Goal: Register for event/course

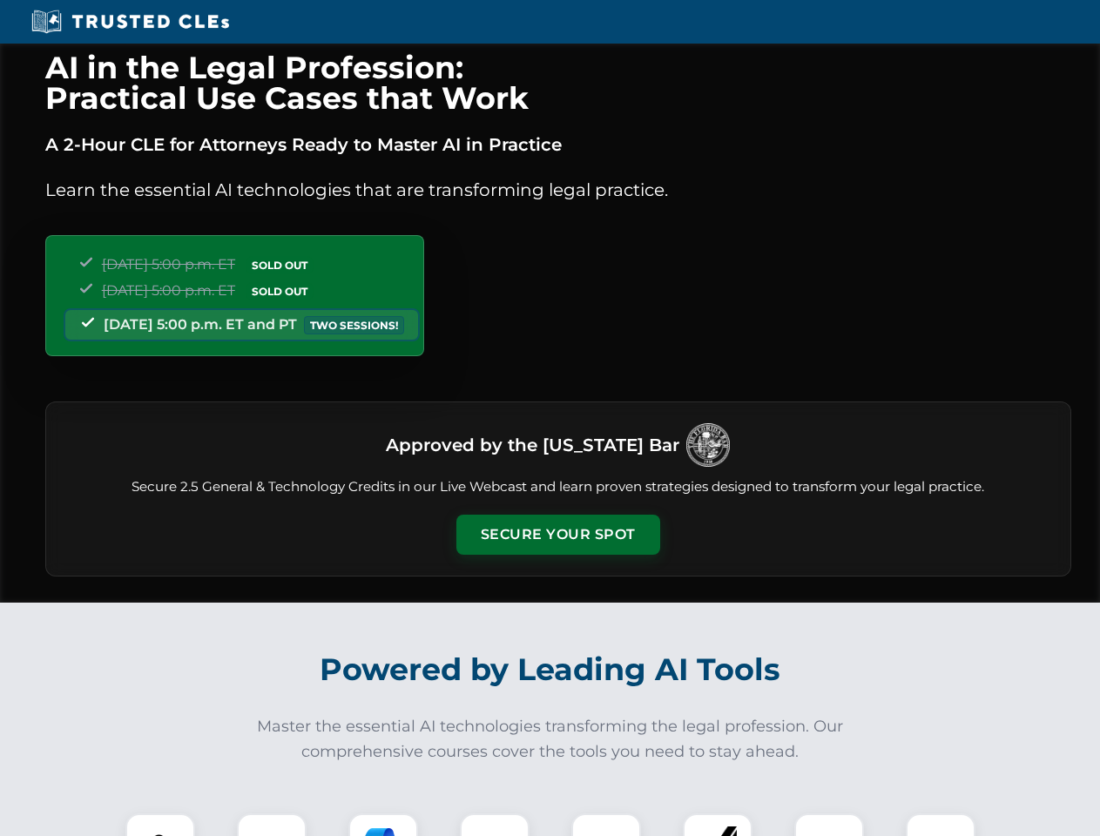
click at [557, 535] on button "Secure Your Spot" at bounding box center [558, 535] width 204 height 40
click at [160, 825] on img at bounding box center [160, 848] width 51 height 51
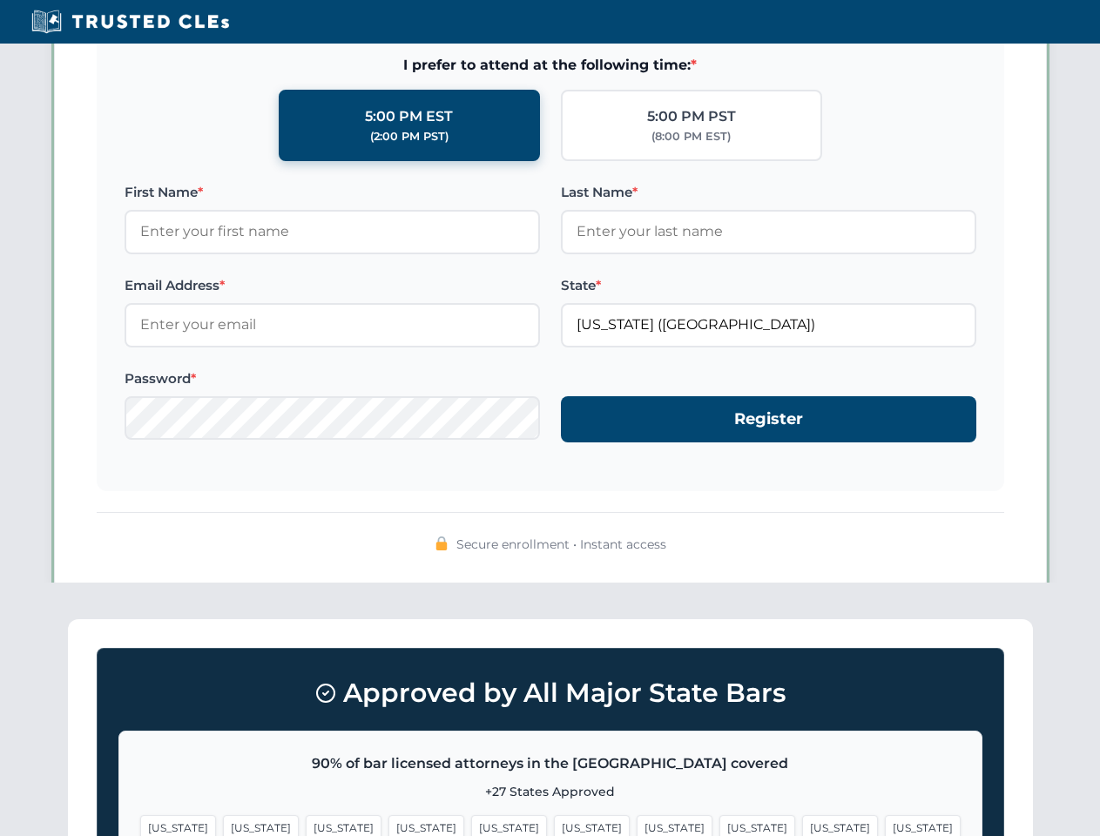
click at [637, 825] on span "[US_STATE]" at bounding box center [675, 827] width 76 height 25
click at [802, 825] on span "[US_STATE]" at bounding box center [840, 827] width 76 height 25
